Goal: Obtain resource: Download file/media

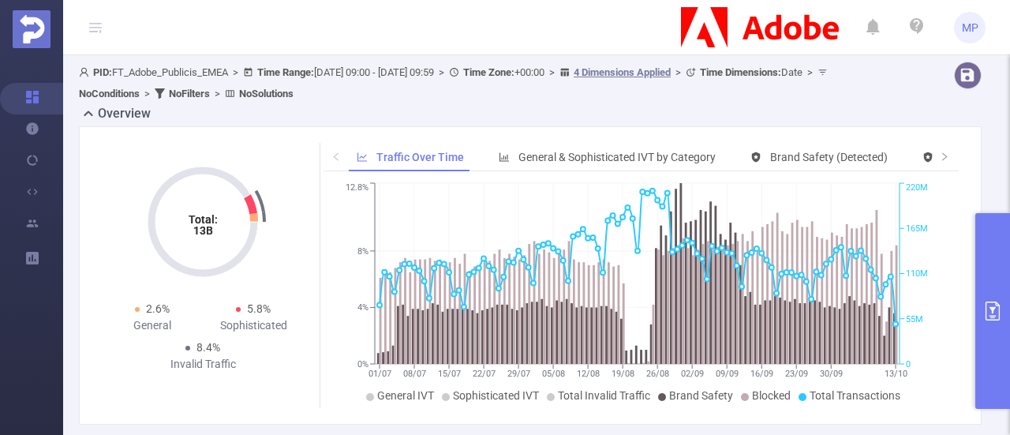
scroll to position [358, 0]
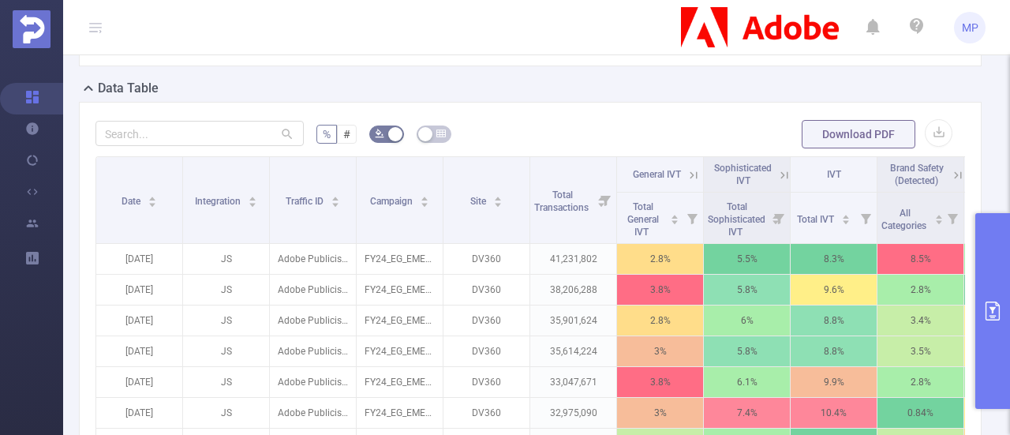
click at [941, 134] on form "% # Download PDF" at bounding box center [531, 134] width 870 height 32
click at [928, 130] on button "button" at bounding box center [939, 133] width 28 height 28
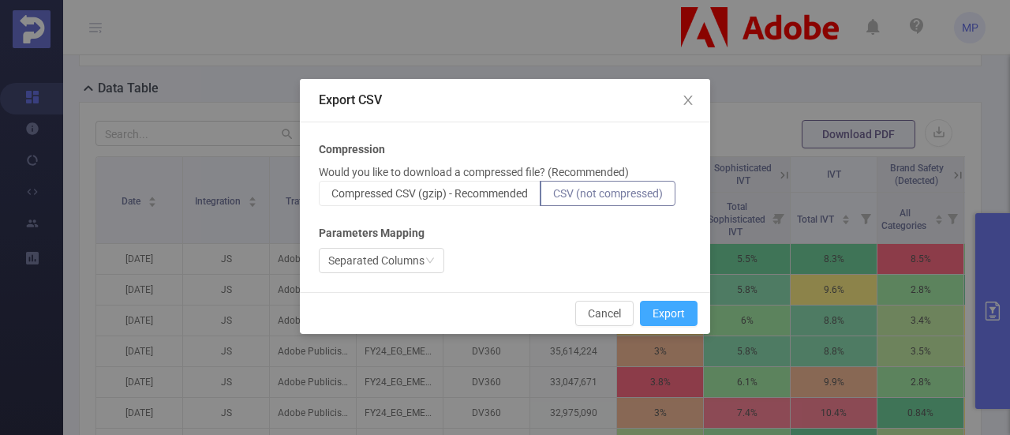
click at [654, 311] on button "Export" at bounding box center [669, 313] width 58 height 25
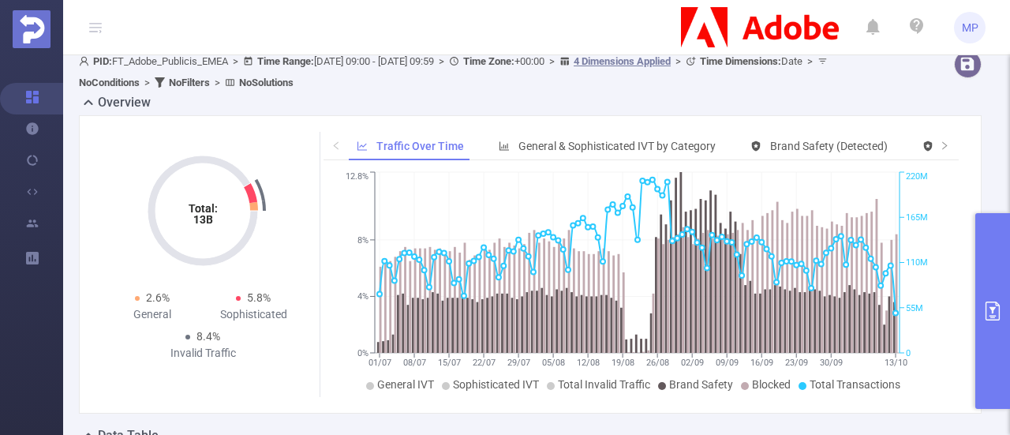
scroll to position [3, 0]
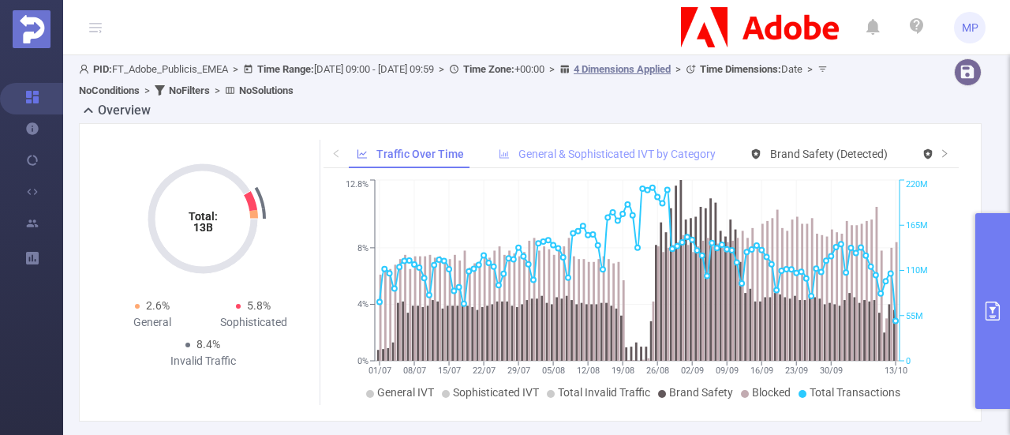
click at [593, 160] on div "General & Sophisticated IVT by Category" at bounding box center [607, 154] width 233 height 29
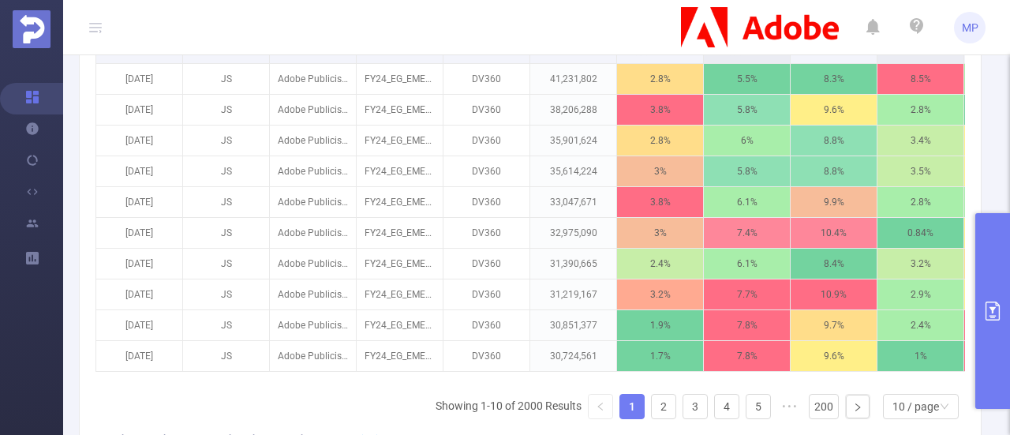
scroll to position [542, 0]
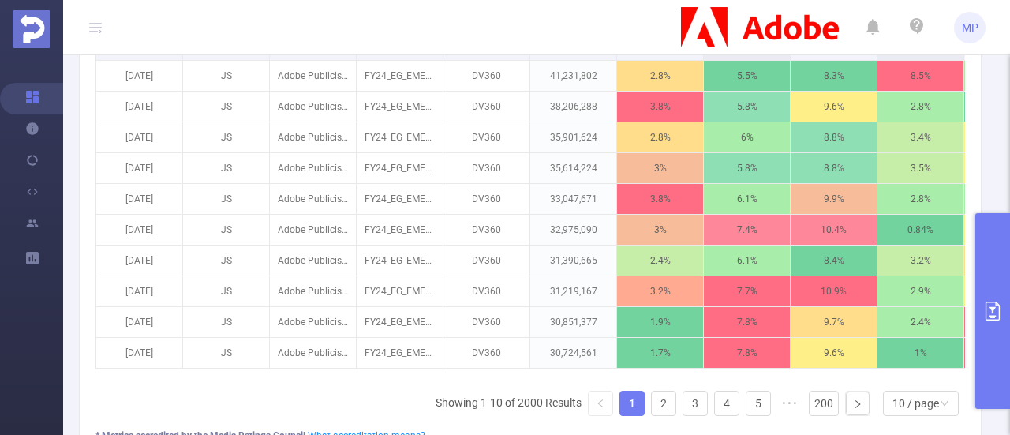
click at [1009, 294] on button "primary" at bounding box center [993, 311] width 35 height 196
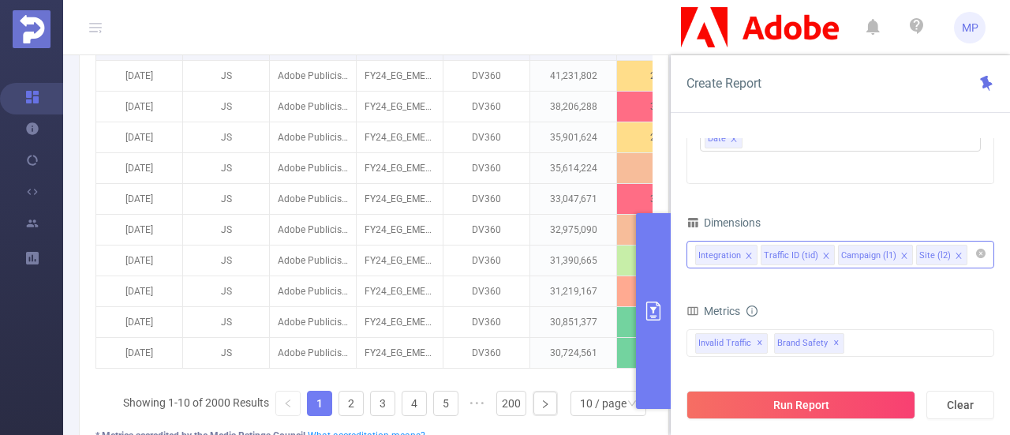
click at [745, 255] on icon "icon: close" at bounding box center [749, 256] width 8 height 8
click at [739, 255] on div "Traffic ID (tid)" at bounding box center [726, 256] width 54 height 21
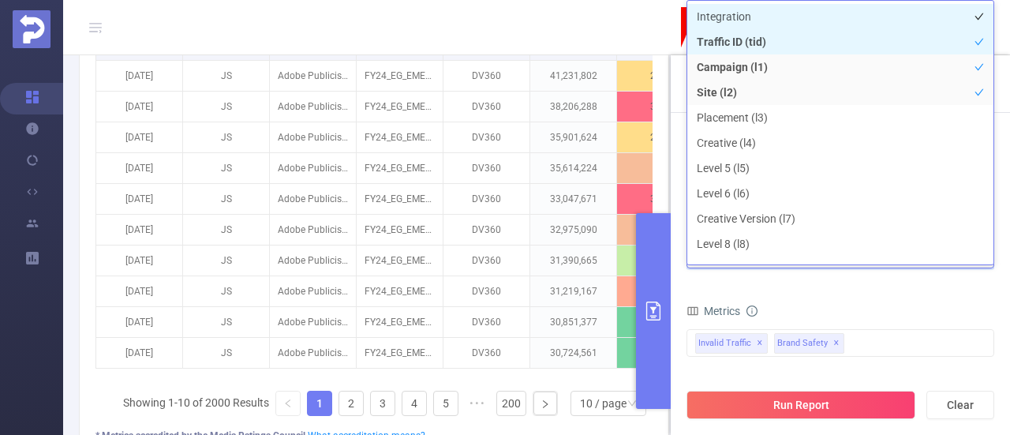
scroll to position [3, 0]
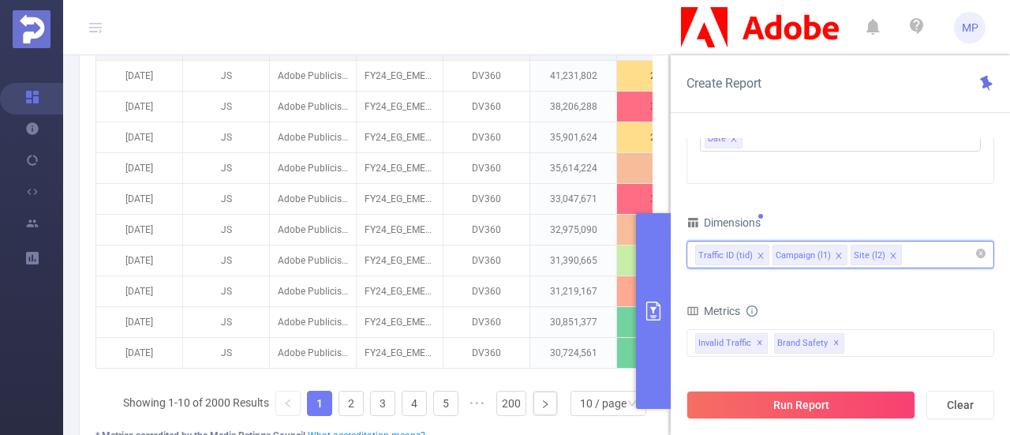
click at [758, 253] on icon "icon: close" at bounding box center [761, 256] width 6 height 6
click at [720, 261] on div "Campaign (l1)" at bounding box center [726, 256] width 55 height 21
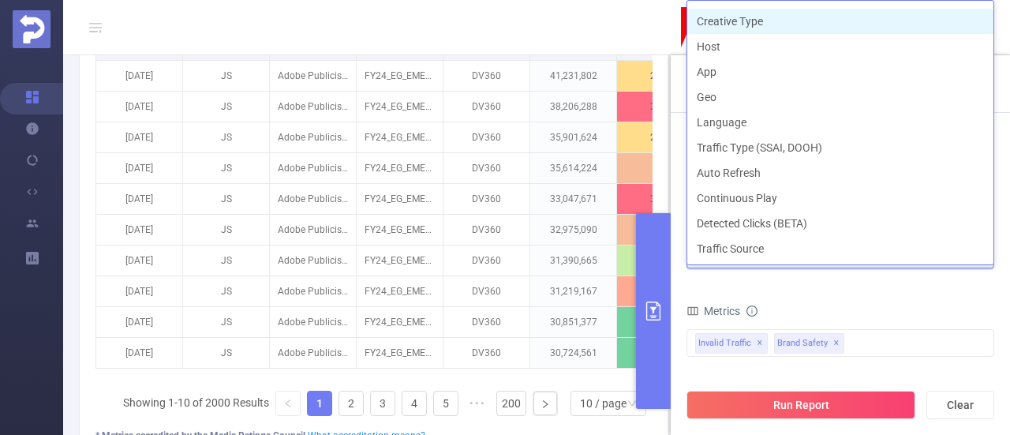
scroll to position [324, 0]
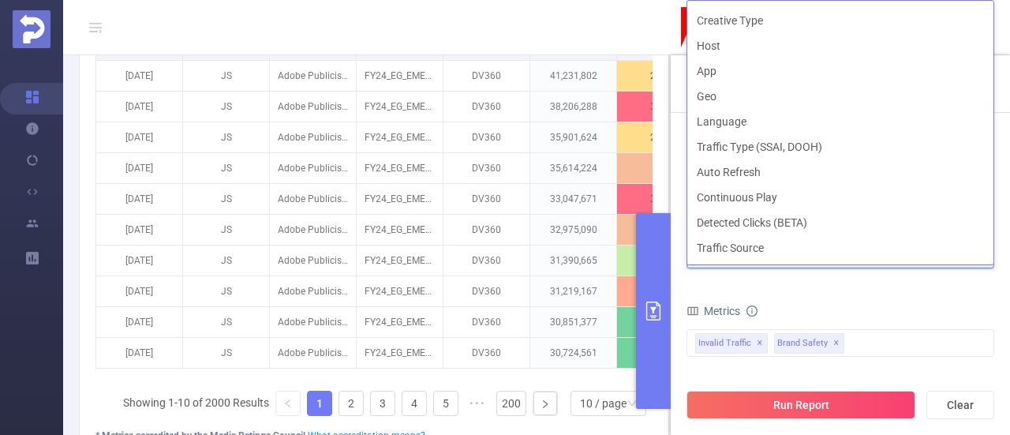
click at [676, 212] on div "Time Range [DATE] 09:00 _ [DATE] 09:59 Advanced Time Properties Time Zone UTC+0…" at bounding box center [840, 292] width 339 height 340
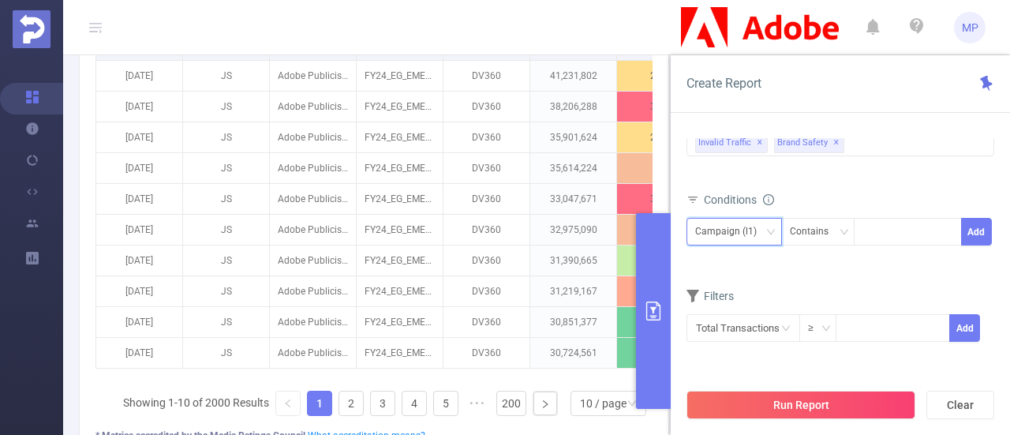
click at [762, 223] on div "Campaign (l1)" at bounding box center [731, 232] width 73 height 26
click at [714, 293] on li "Site (l2)" at bounding box center [735, 287] width 96 height 25
click at [834, 232] on div "Contains" at bounding box center [815, 232] width 50 height 26
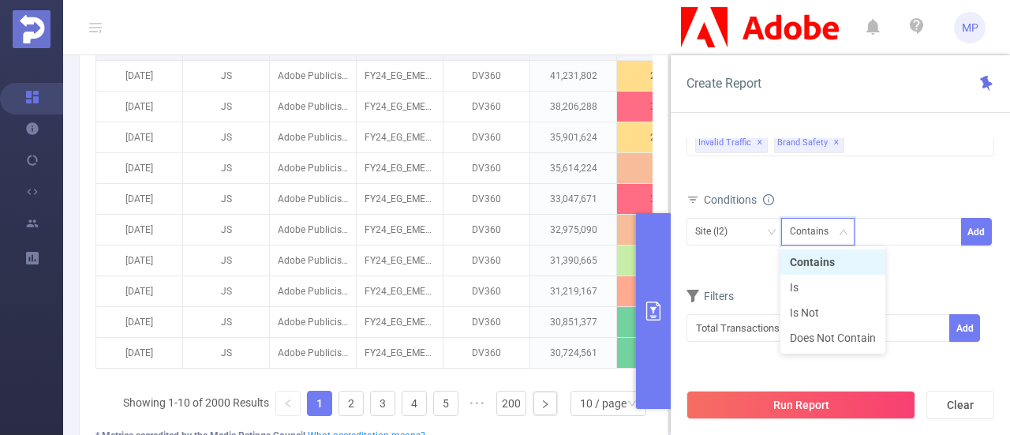
click at [834, 232] on div "Contains" at bounding box center [815, 232] width 50 height 26
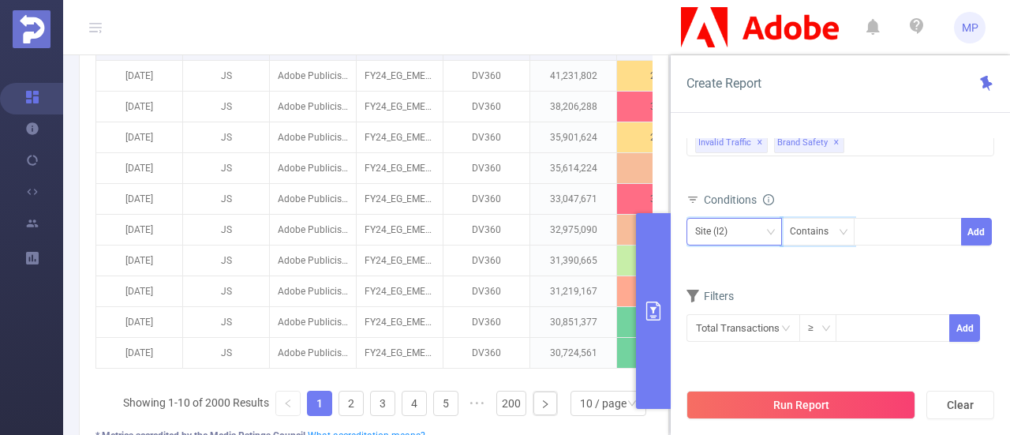
click at [756, 230] on div "Site (l2)" at bounding box center [734, 232] width 78 height 26
click at [740, 258] on li "Campaign (l1)" at bounding box center [735, 261] width 96 height 25
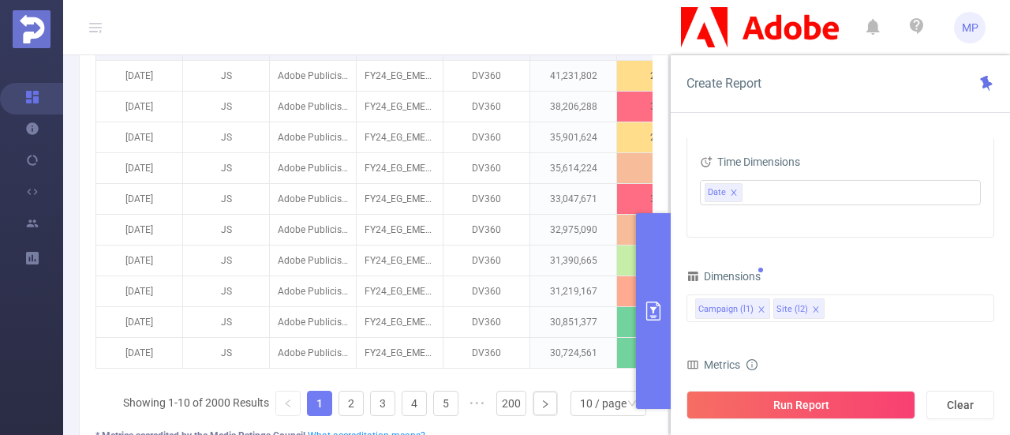
click at [795, 385] on div "Run Report Clear" at bounding box center [840, 405] width 339 height 60
click at [793, 399] on button "Run Report" at bounding box center [801, 405] width 229 height 28
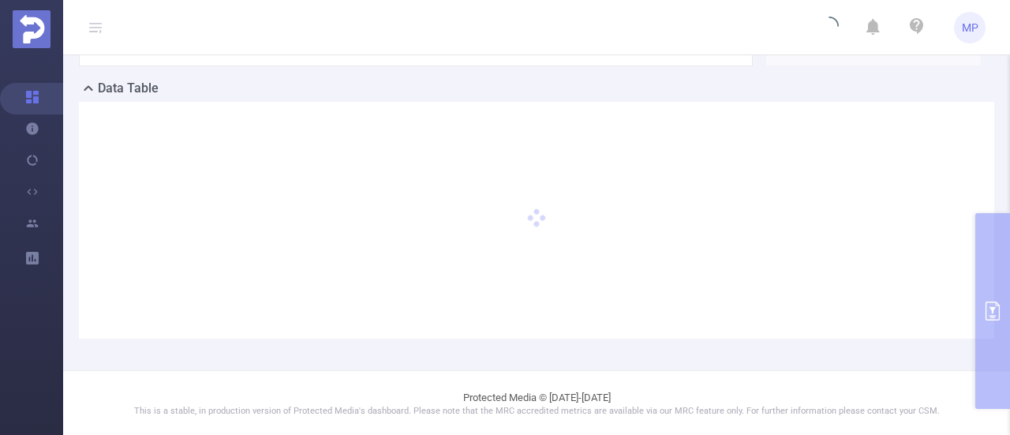
click at [793, 399] on footer "Protected Media © [DATE]-[DATE] This is a stable, in production version of Prot…" at bounding box center [536, 403] width 947 height 67
